Goal: Complete application form

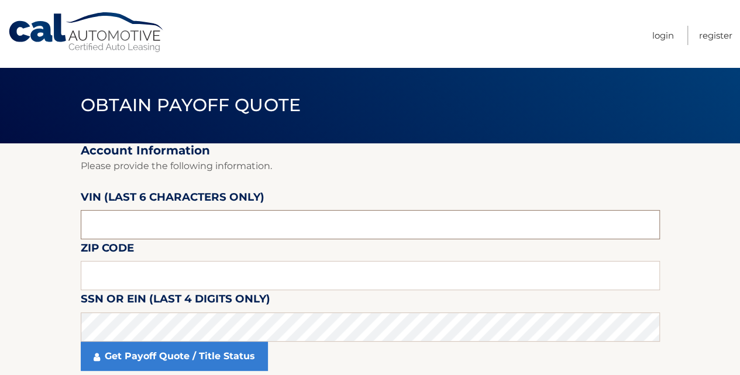
click at [136, 229] on input "text" at bounding box center [371, 224] width 580 height 29
click at [141, 221] on input "text" at bounding box center [371, 224] width 580 height 29
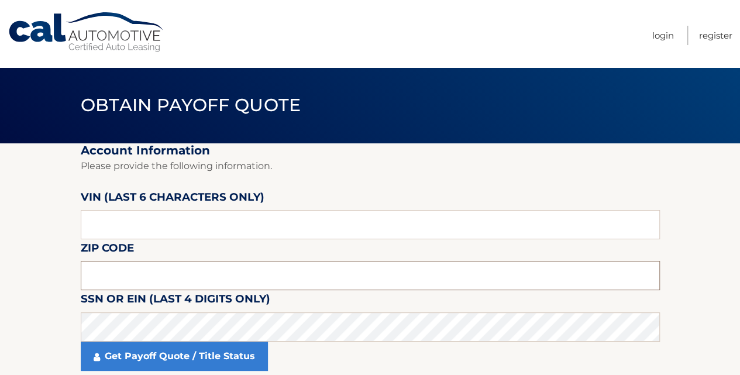
click at [167, 273] on input "text" at bounding box center [371, 275] width 580 height 29
type input "10522"
click at [272, 229] on input "text" at bounding box center [371, 224] width 580 height 29
type input "507701"
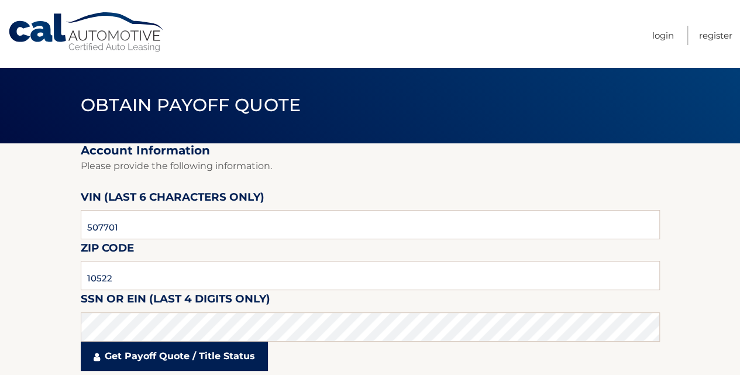
click at [140, 362] on link "Get Payoff Quote / Title Status" at bounding box center [174, 356] width 187 height 29
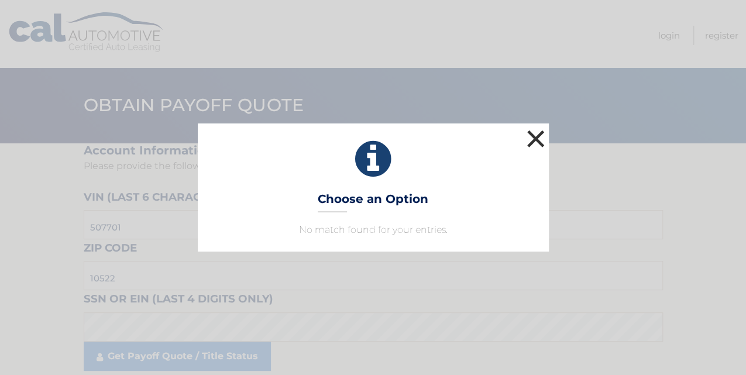
click at [536, 132] on button "×" at bounding box center [535, 138] width 23 height 23
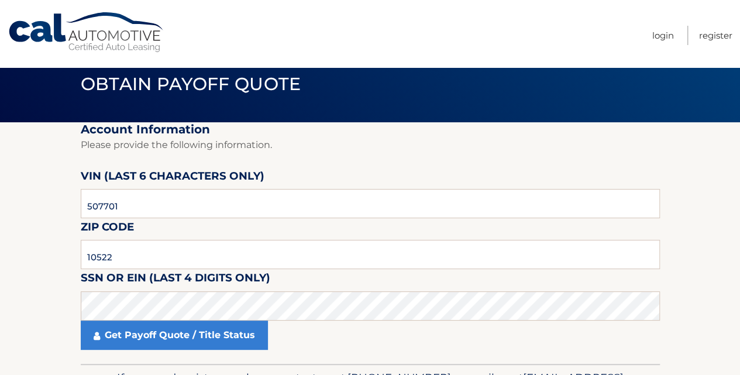
scroll to position [39, 0]
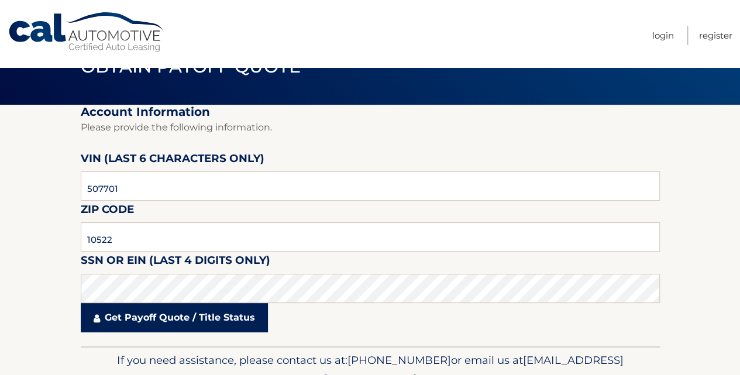
click at [170, 317] on link "Get Payoff Quote / Title Status" at bounding box center [174, 317] width 187 height 29
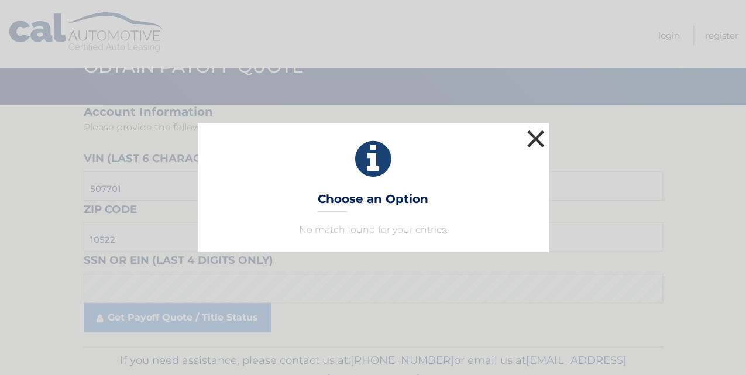
click at [533, 139] on button "×" at bounding box center [535, 138] width 23 height 23
